Goal: Use online tool/utility: Utilize a website feature to perform a specific function

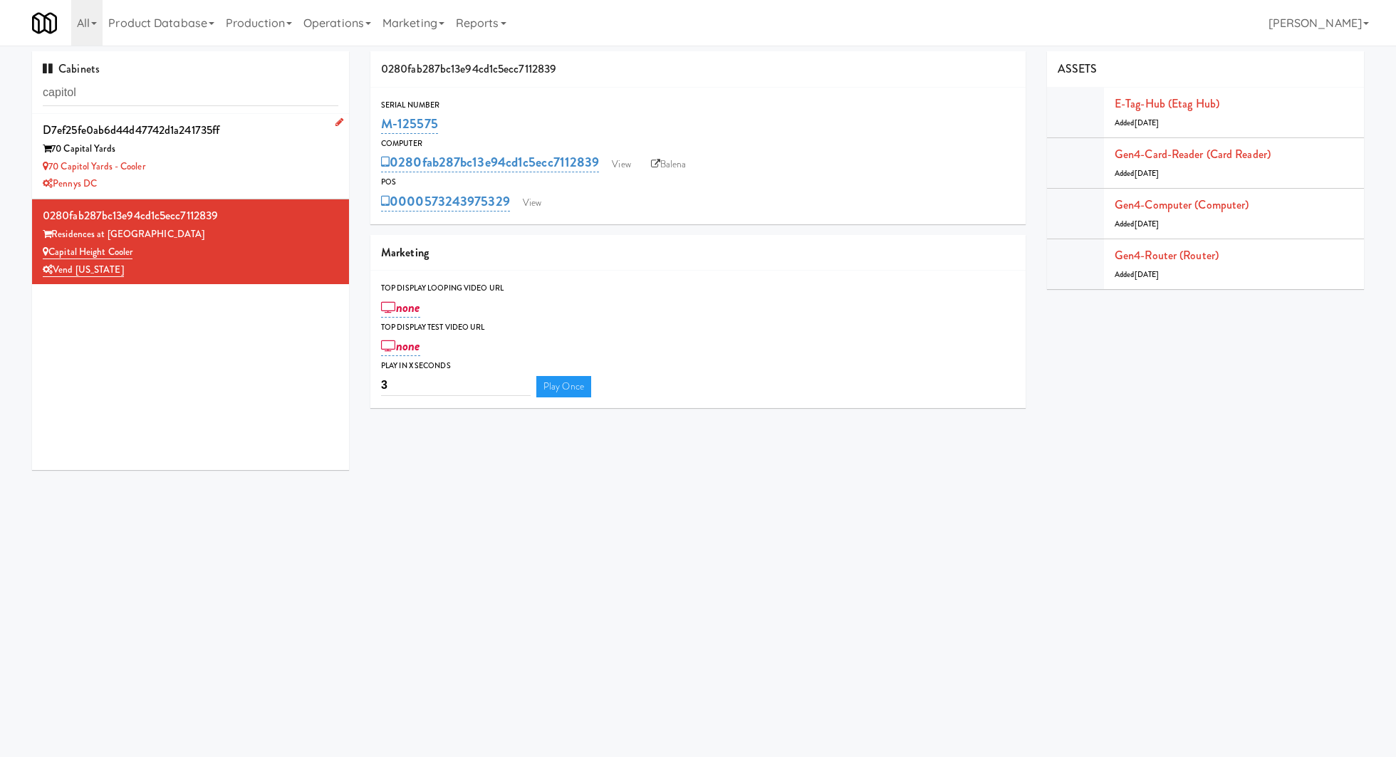
type input "capitol"
click at [267, 166] on div "70 Capitol Yards - Cooler" at bounding box center [191, 167] width 296 height 18
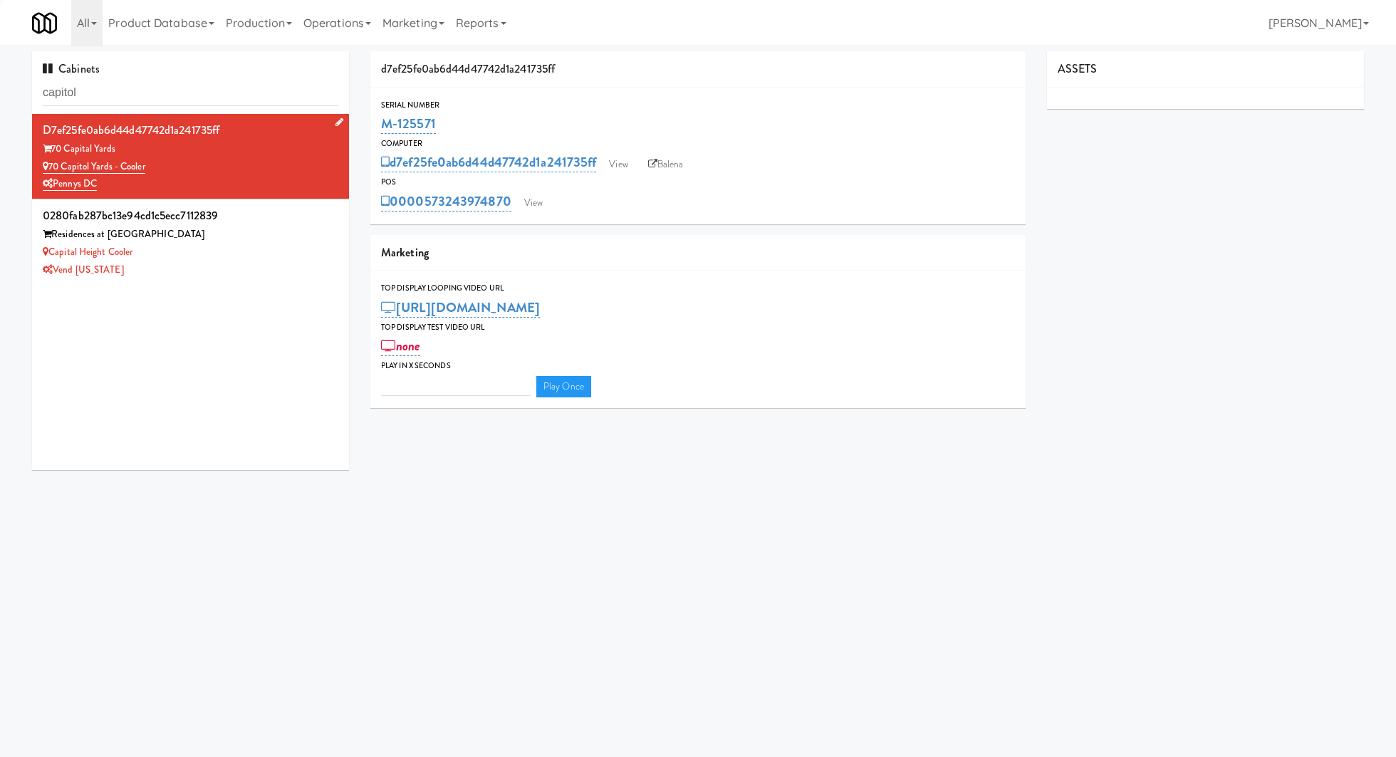
type input "3"
click at [308, 211] on div "0280fab287bc13e94cd1c5ecc7112839" at bounding box center [191, 215] width 296 height 21
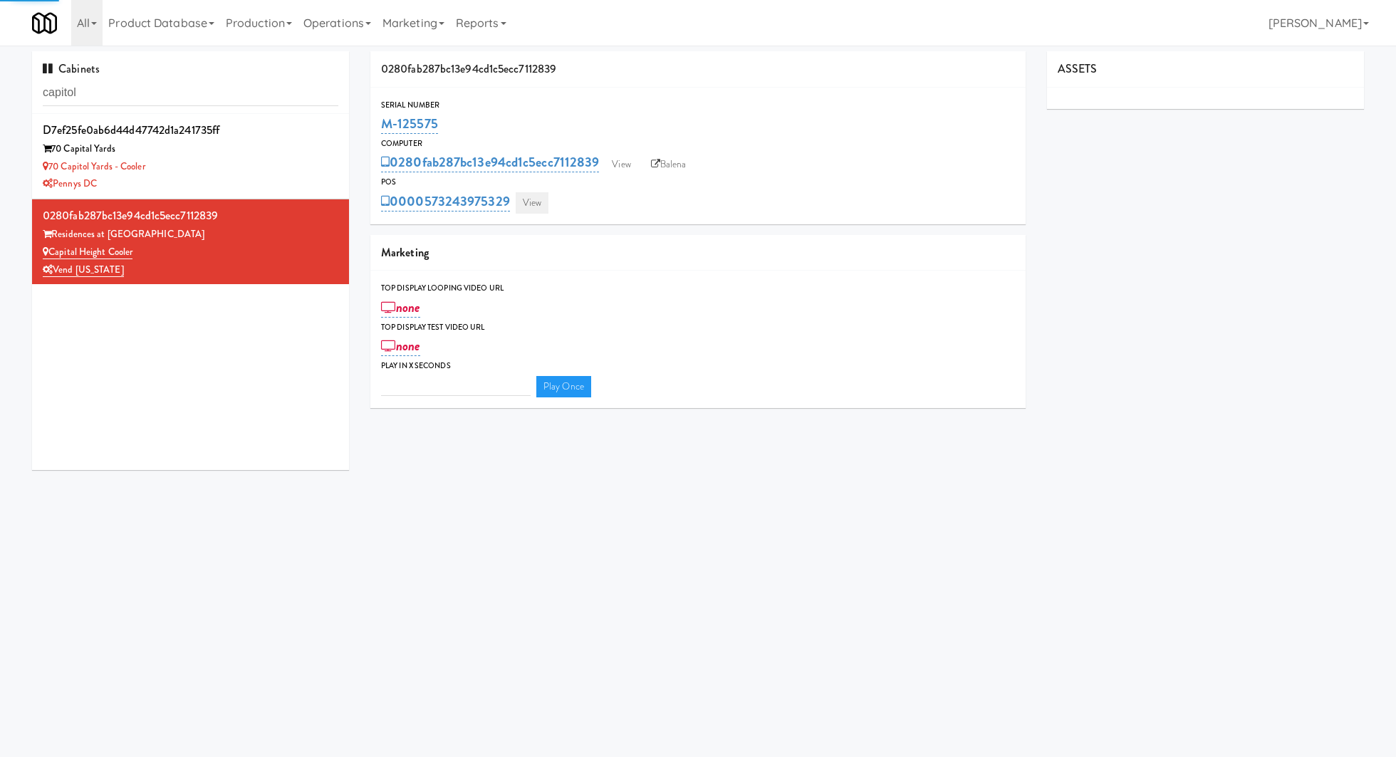
type input "3"
click at [521, 200] on link "View" at bounding box center [532, 202] width 33 height 21
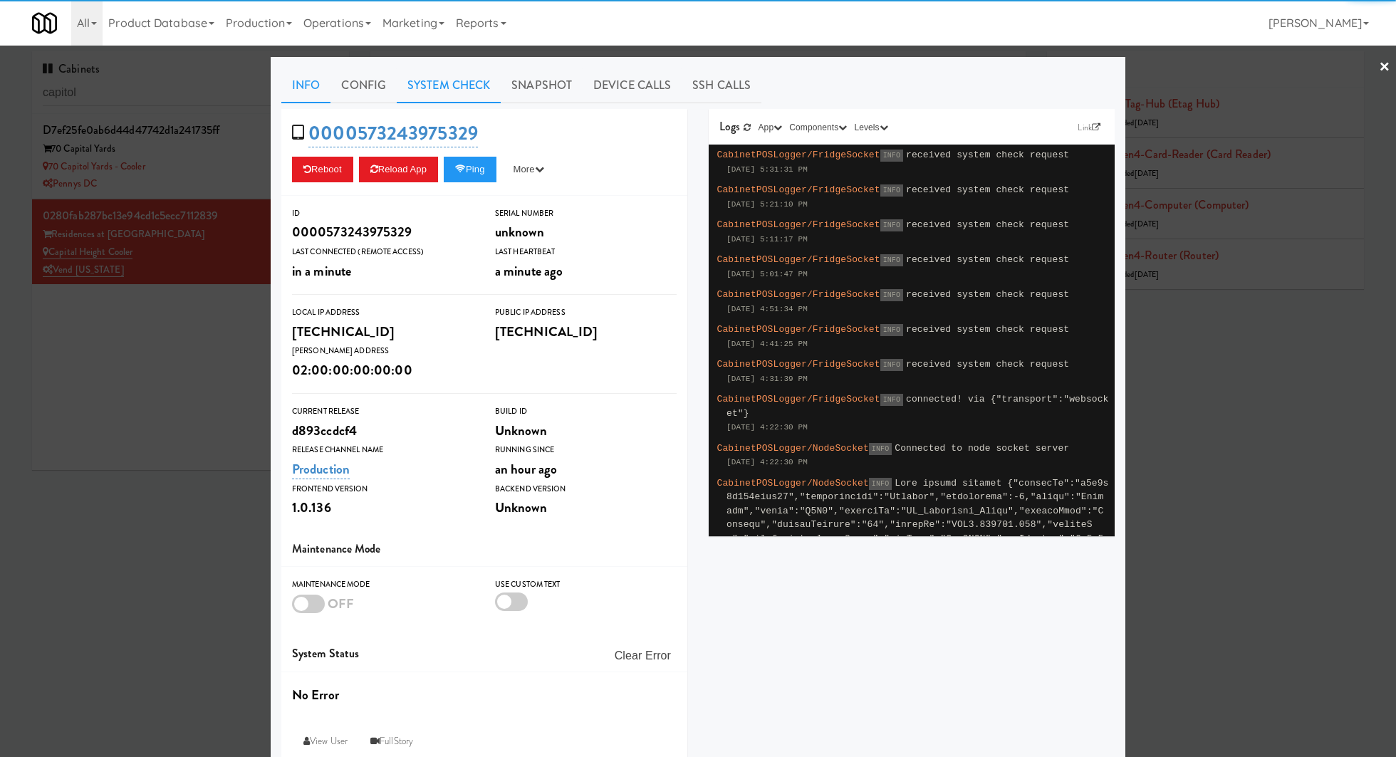
click at [444, 93] on link "System Check" at bounding box center [449, 86] width 104 height 36
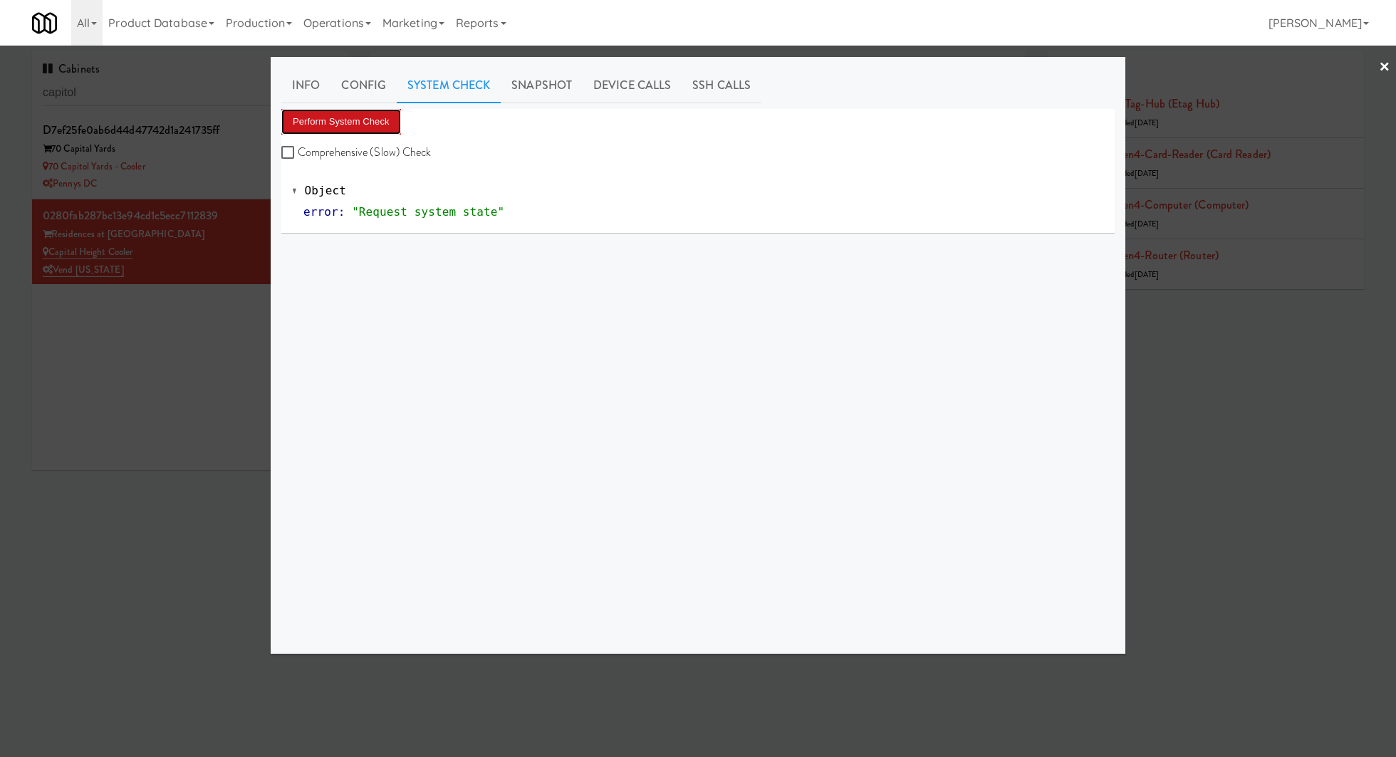
click at [371, 115] on button "Perform System Check" at bounding box center [341, 122] width 120 height 26
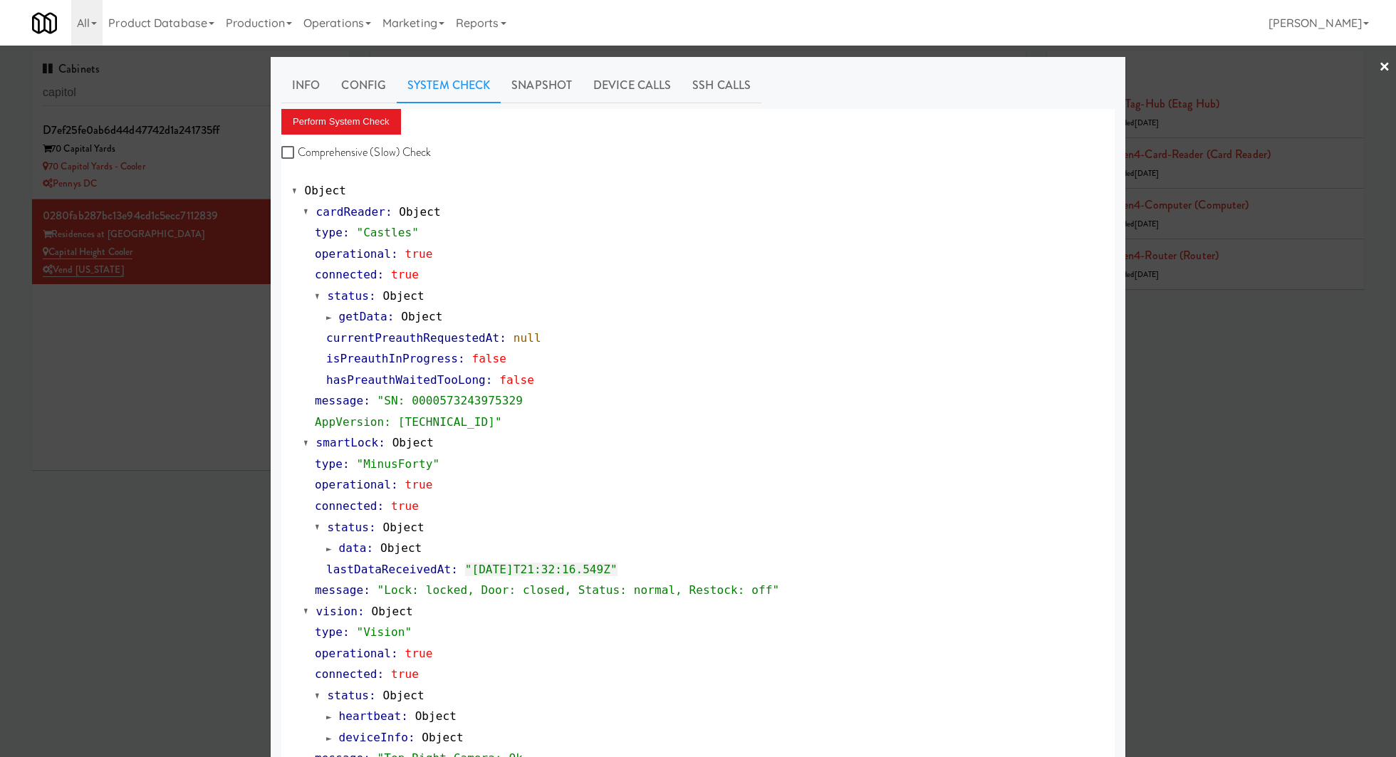
click at [181, 379] on div at bounding box center [698, 378] width 1396 height 757
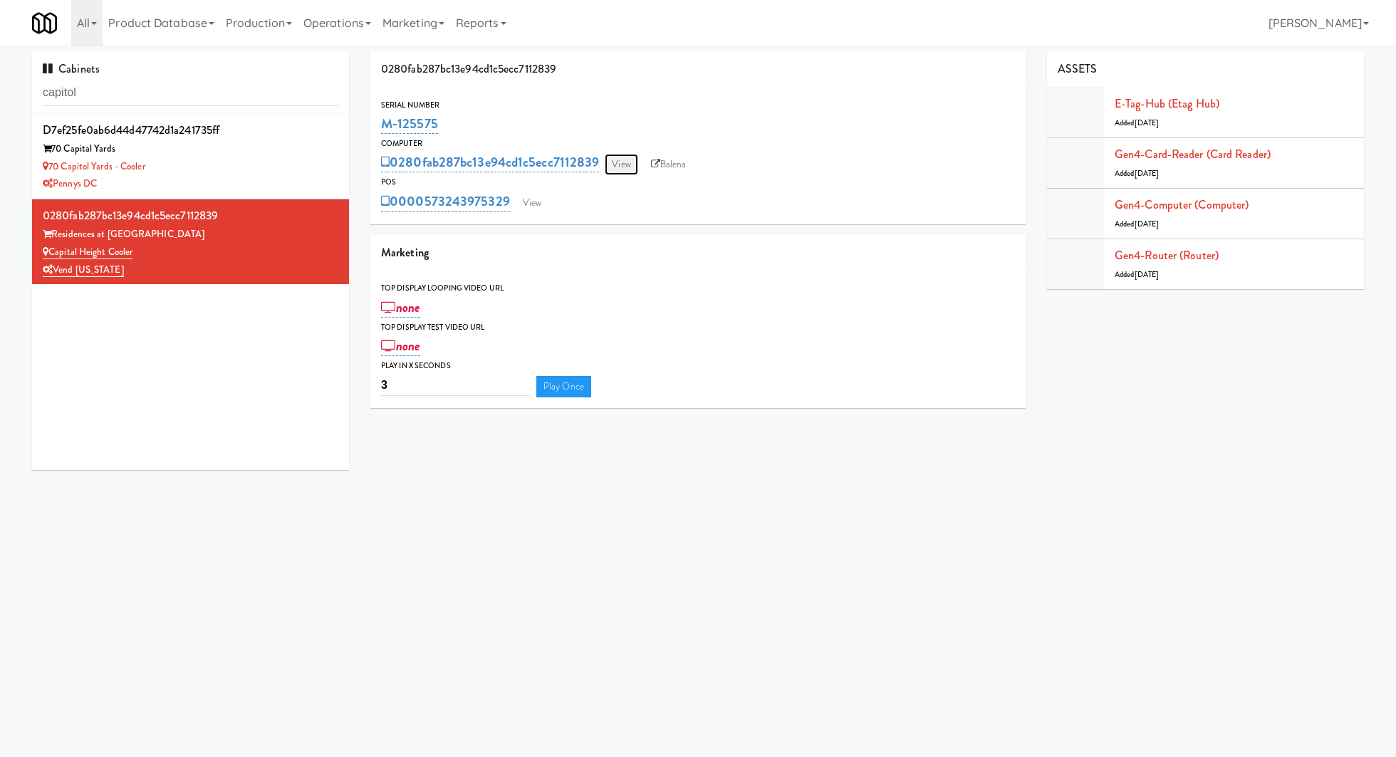
click at [622, 163] on link "View" at bounding box center [621, 164] width 33 height 21
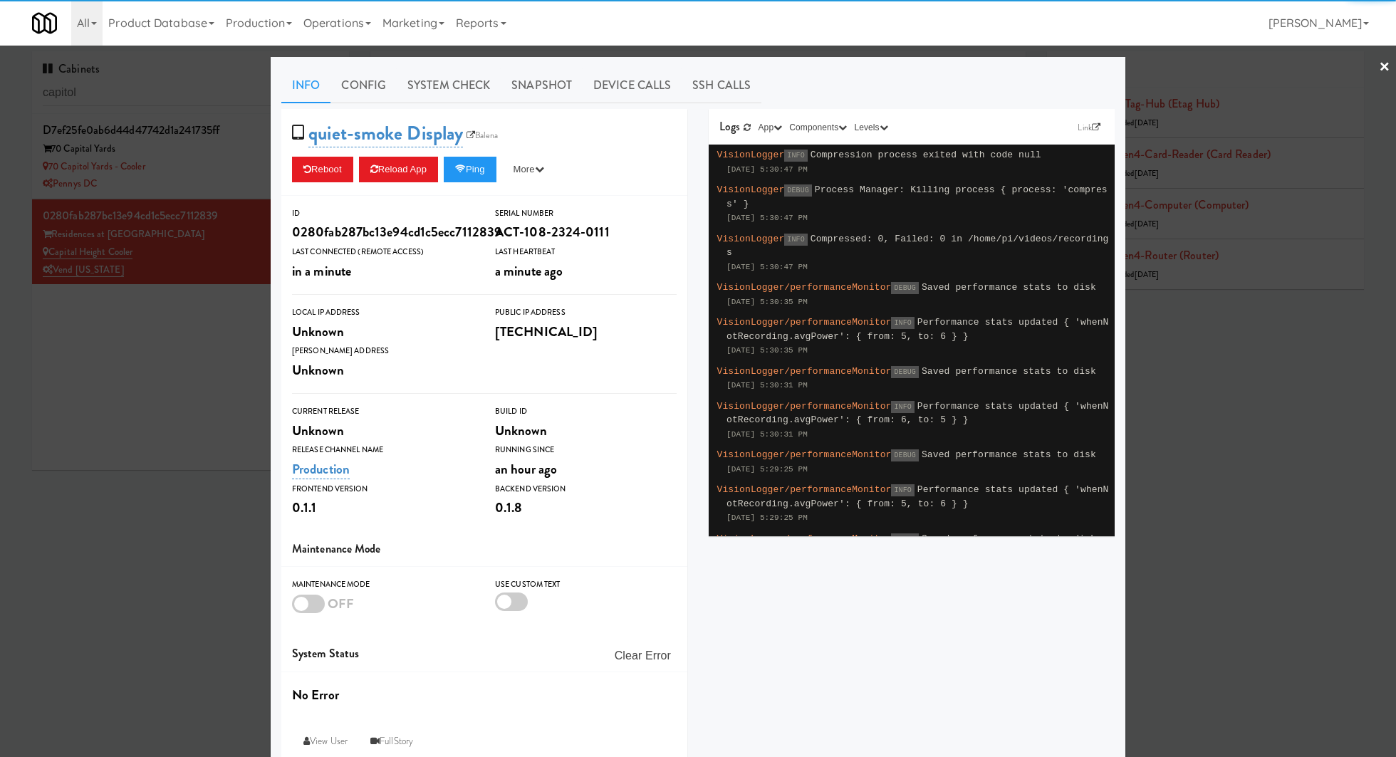
click at [441, 88] on link "System Check" at bounding box center [449, 86] width 104 height 36
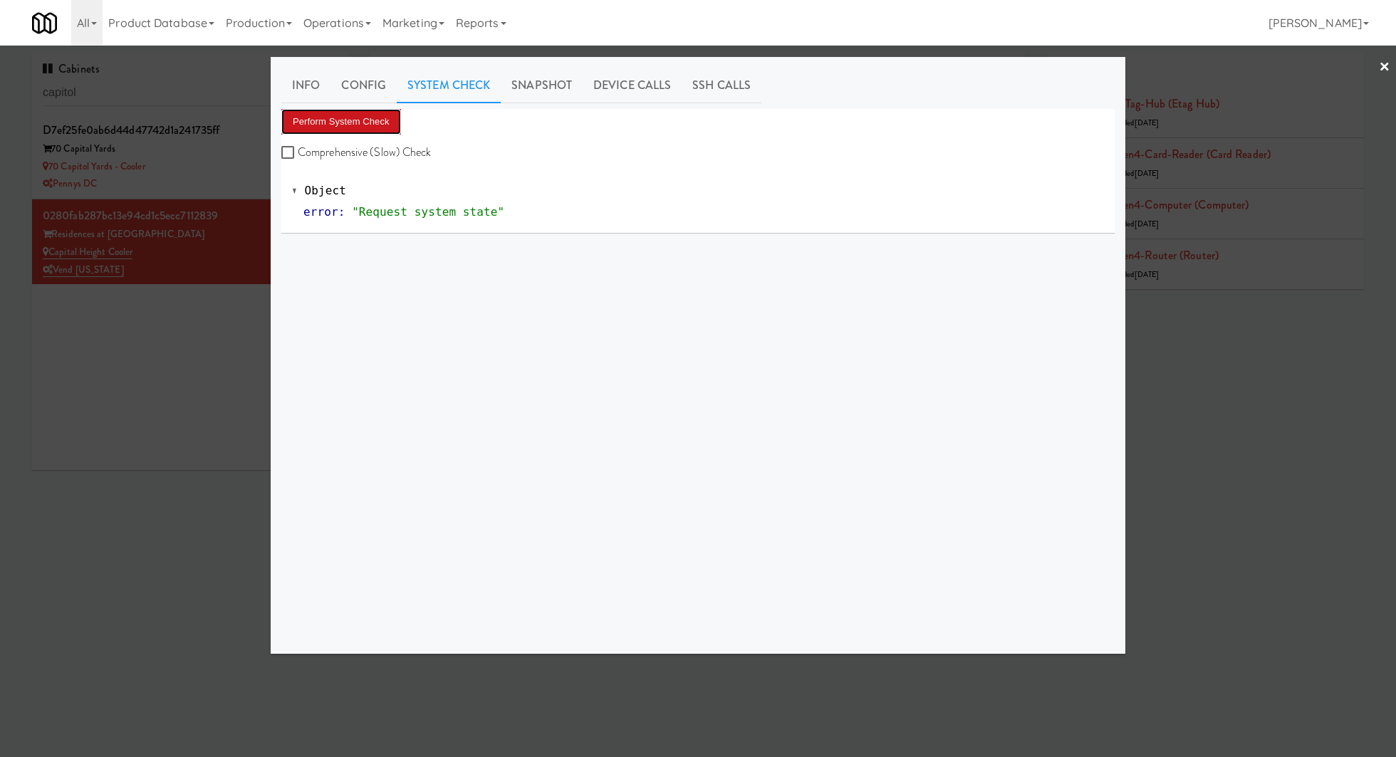
click at [390, 128] on button "Perform System Check" at bounding box center [341, 122] width 120 height 26
